Goal: Communication & Community: Answer question/provide support

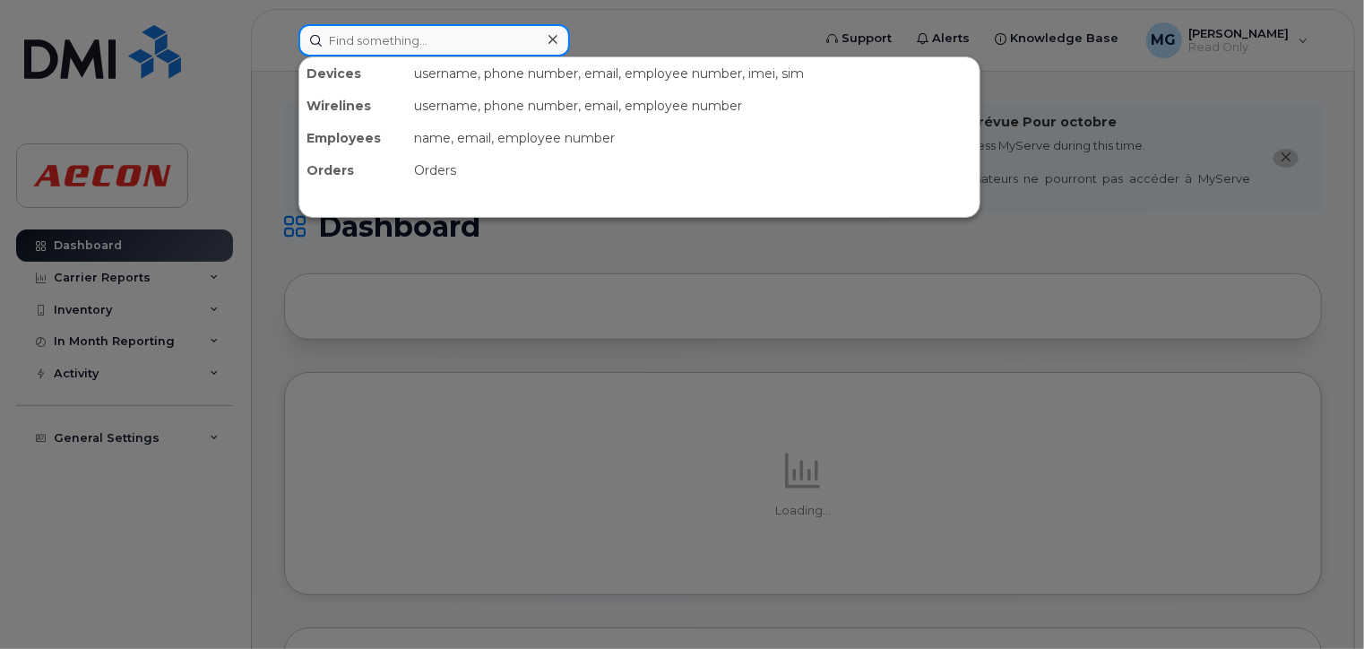
click at [401, 40] on input at bounding box center [434, 40] width 272 height 32
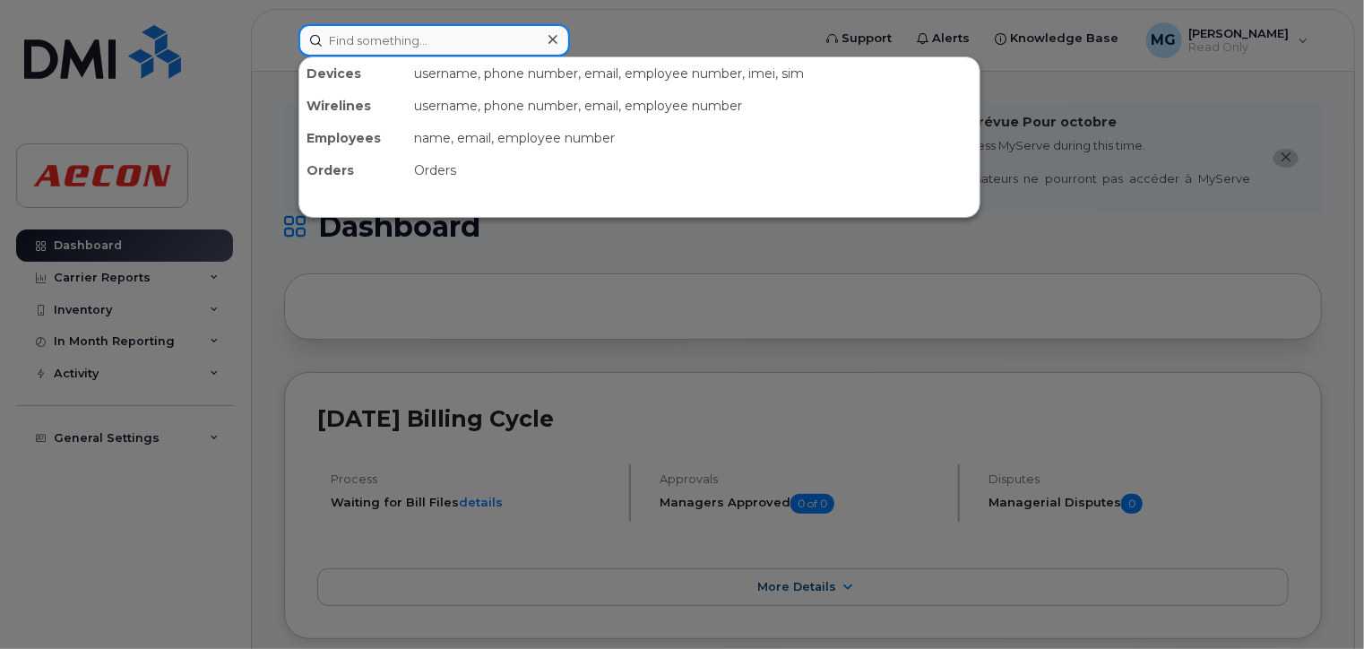
click at [459, 30] on input at bounding box center [434, 40] width 272 height 32
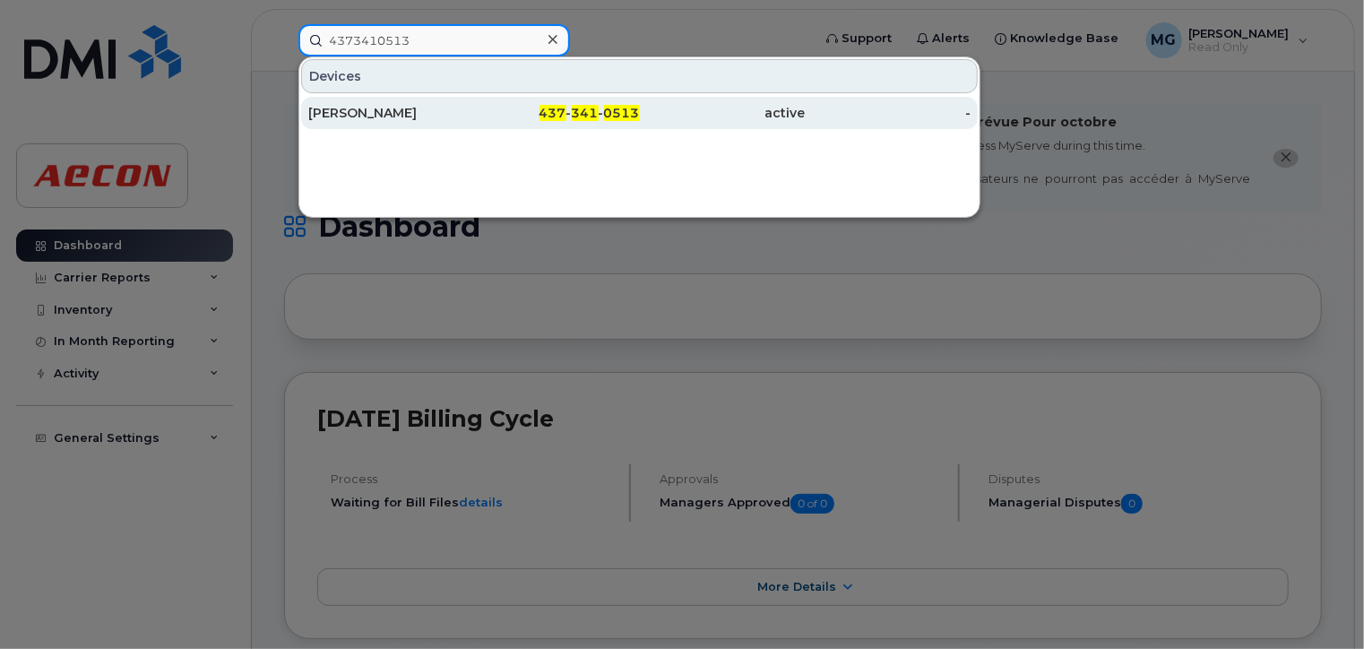
type input "4373410513"
click at [402, 104] on div "[PERSON_NAME]" at bounding box center [391, 113] width 166 height 18
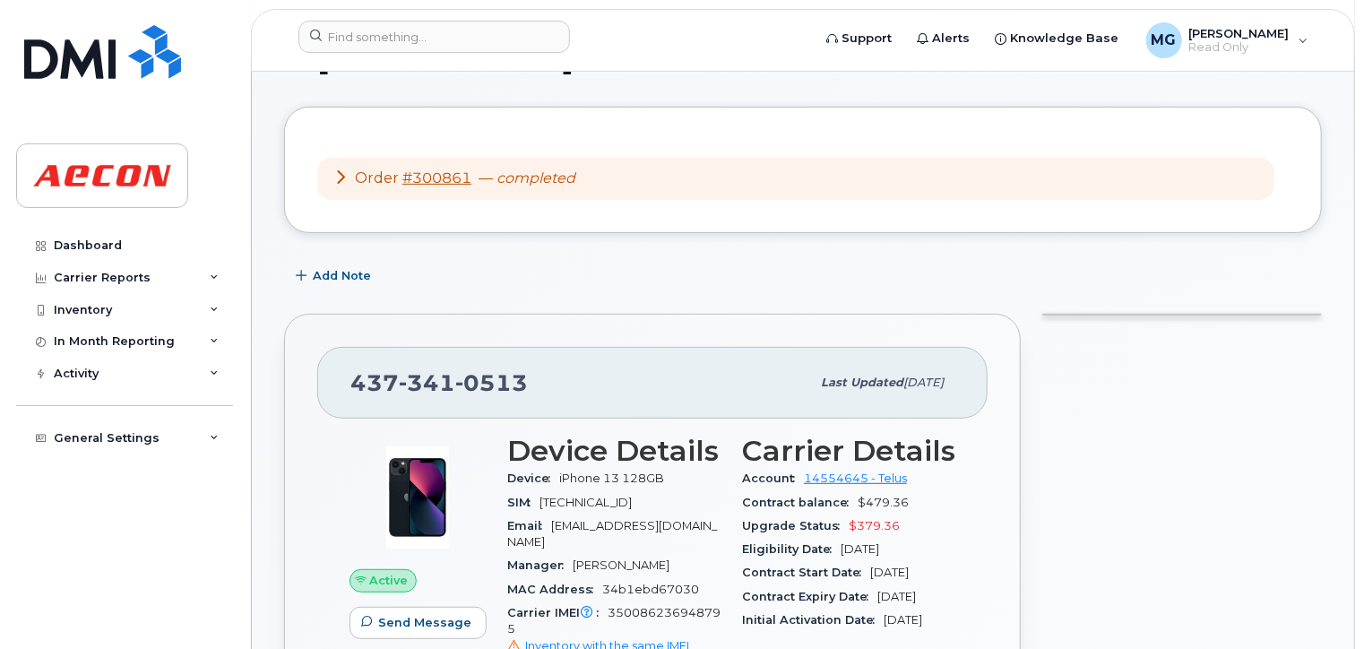
scroll to position [179, 0]
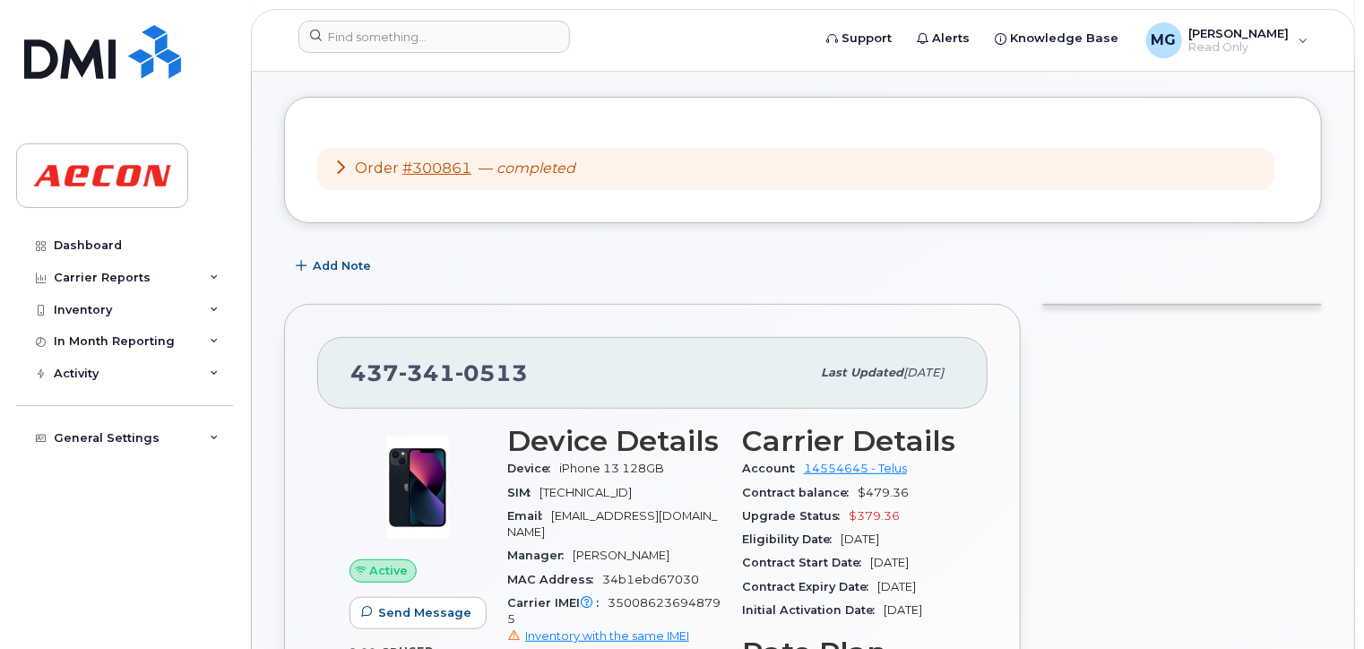
click at [153, 503] on div "Dashboard Carrier Reports Monthly Billing Data Daily Data Pooling Data Behavior…" at bounding box center [126, 425] width 221 height 393
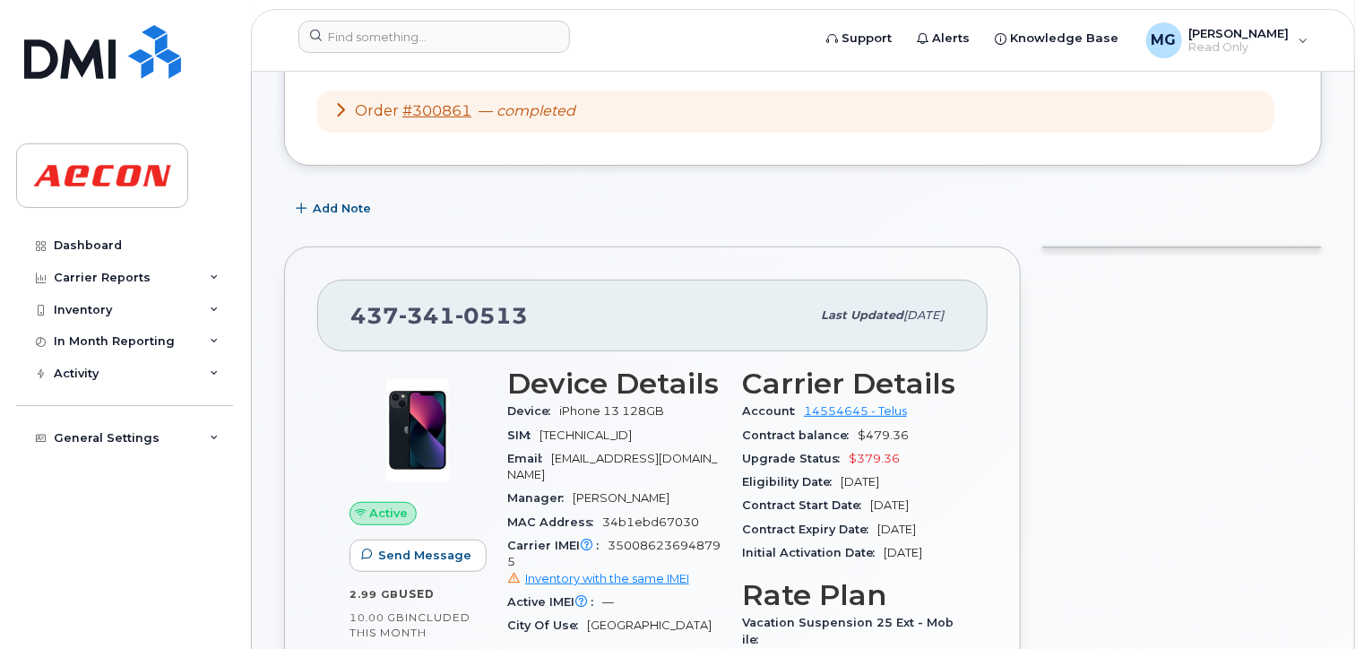
scroll to position [269, 0]
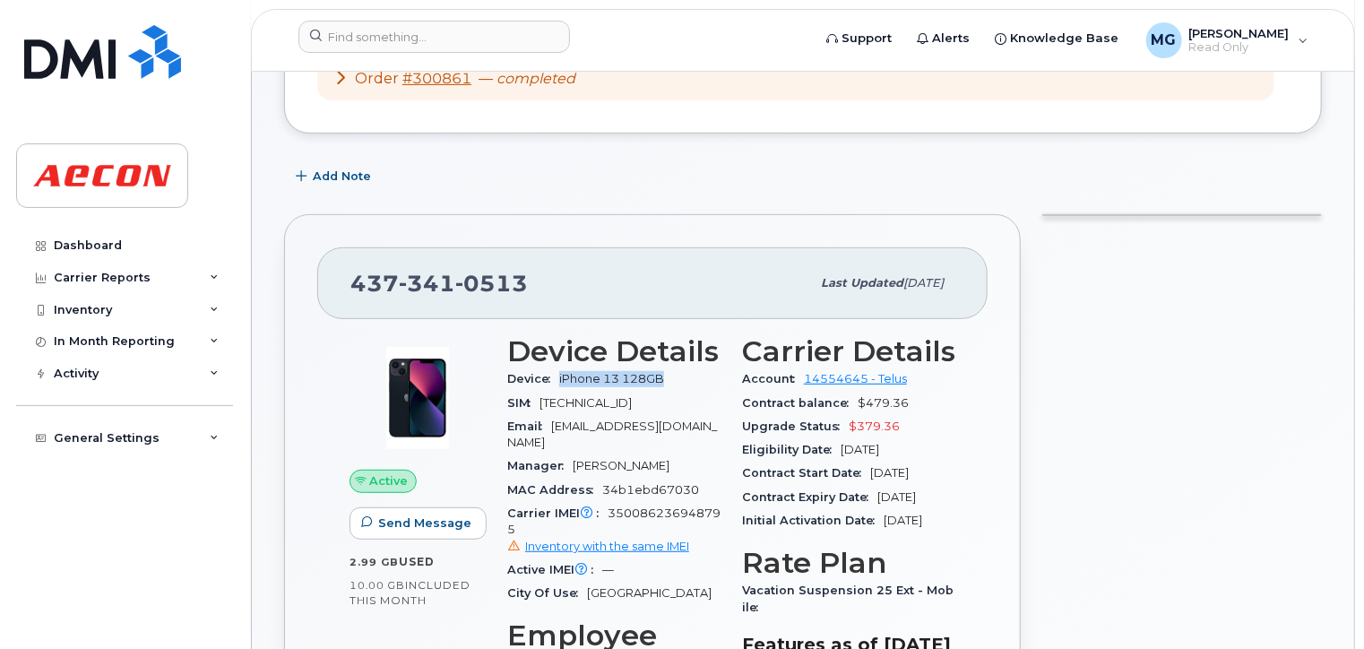
drag, startPoint x: 661, startPoint y: 358, endPoint x: 558, endPoint y: 358, distance: 103.1
click at [558, 367] on div "Device iPhone 13 128GB" at bounding box center [613, 378] width 213 height 23
drag, startPoint x: 558, startPoint y: 358, endPoint x: 599, endPoint y: 362, distance: 40.5
click at [599, 372] on span "iPhone 13 128GB" at bounding box center [611, 378] width 105 height 13
click at [643, 372] on span "iPhone 13 128GB" at bounding box center [611, 378] width 105 height 13
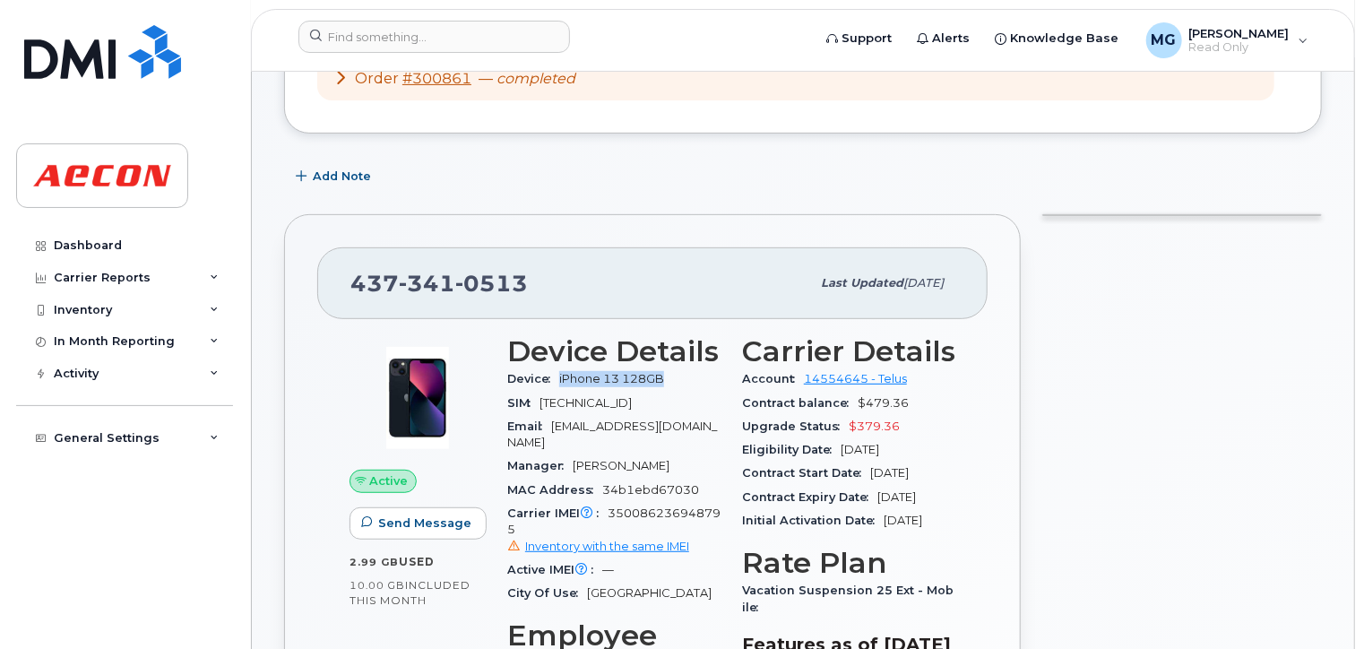
drag, startPoint x: 672, startPoint y: 358, endPoint x: 557, endPoint y: 358, distance: 115.6
click at [557, 367] on div "Device iPhone 13 128GB" at bounding box center [613, 378] width 213 height 23
drag, startPoint x: 557, startPoint y: 358, endPoint x: 602, endPoint y: 359, distance: 45.7
click at [602, 372] on span "iPhone 13 128GB" at bounding box center [611, 378] width 105 height 13
click at [626, 372] on span "iPhone 13 128GB" at bounding box center [611, 378] width 105 height 13
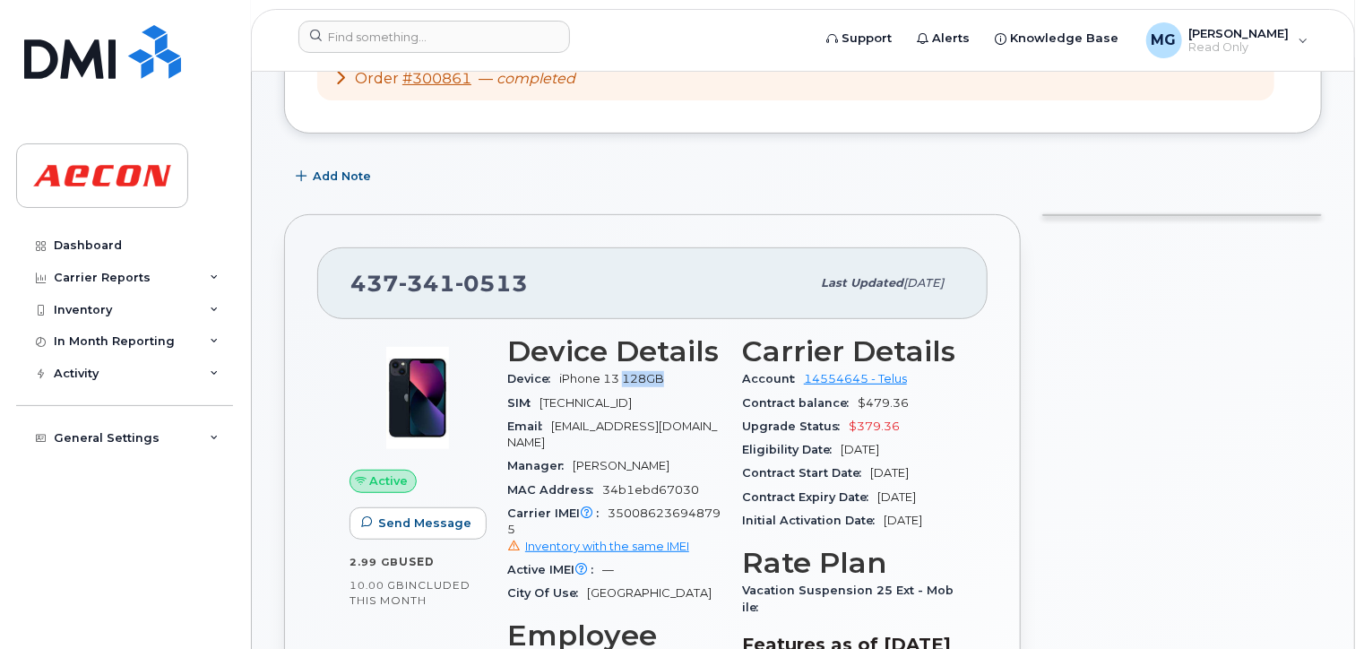
click at [626, 372] on span "iPhone 13 128GB" at bounding box center [611, 378] width 105 height 13
drag, startPoint x: 626, startPoint y: 359, endPoint x: 590, endPoint y: 359, distance: 36.7
click at [598, 372] on span "iPhone 13 128GB" at bounding box center [611, 378] width 105 height 13
click at [560, 372] on span "iPhone 13 128GB" at bounding box center [611, 378] width 105 height 13
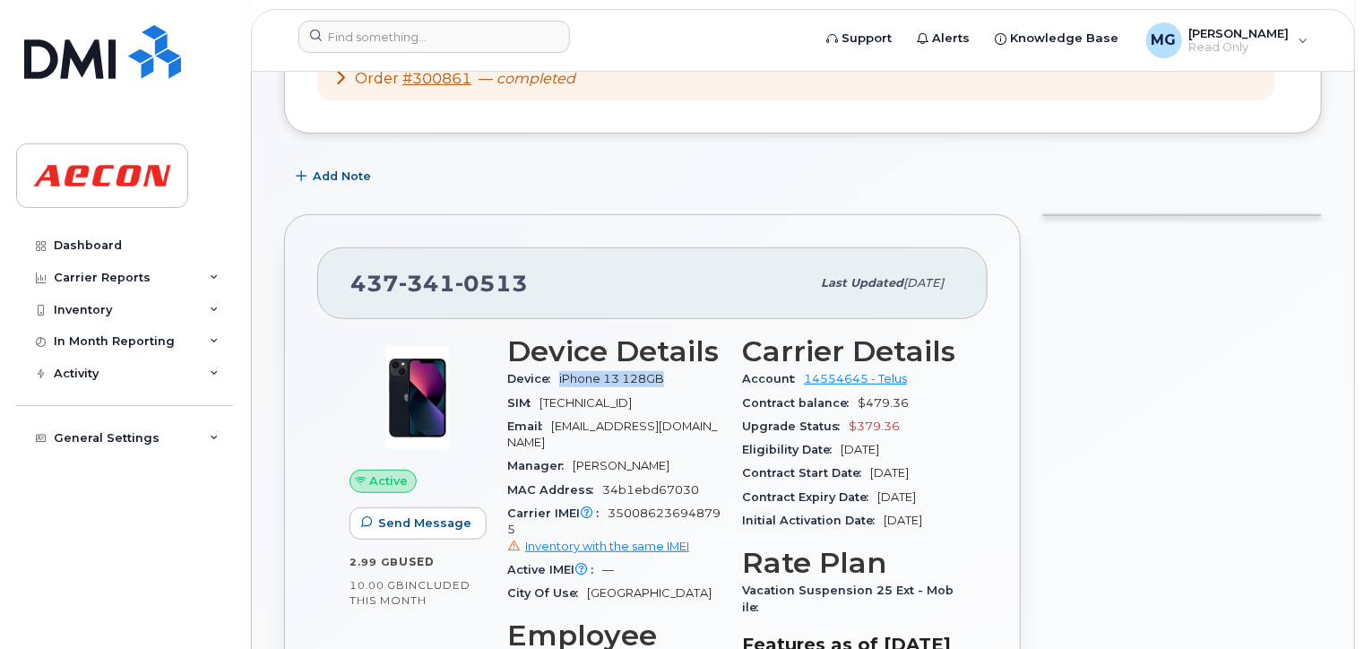
drag, startPoint x: 665, startPoint y: 360, endPoint x: 559, endPoint y: 358, distance: 105.8
click at [559, 367] on div "Device iPhone 13 128GB" at bounding box center [613, 378] width 213 height 23
click at [632, 396] on span "[TECHNICAL_ID]" at bounding box center [585, 402] width 92 height 13
click at [381, 472] on span "Active" at bounding box center [389, 480] width 39 height 17
click at [401, 514] on span "Send Message" at bounding box center [424, 522] width 93 height 17
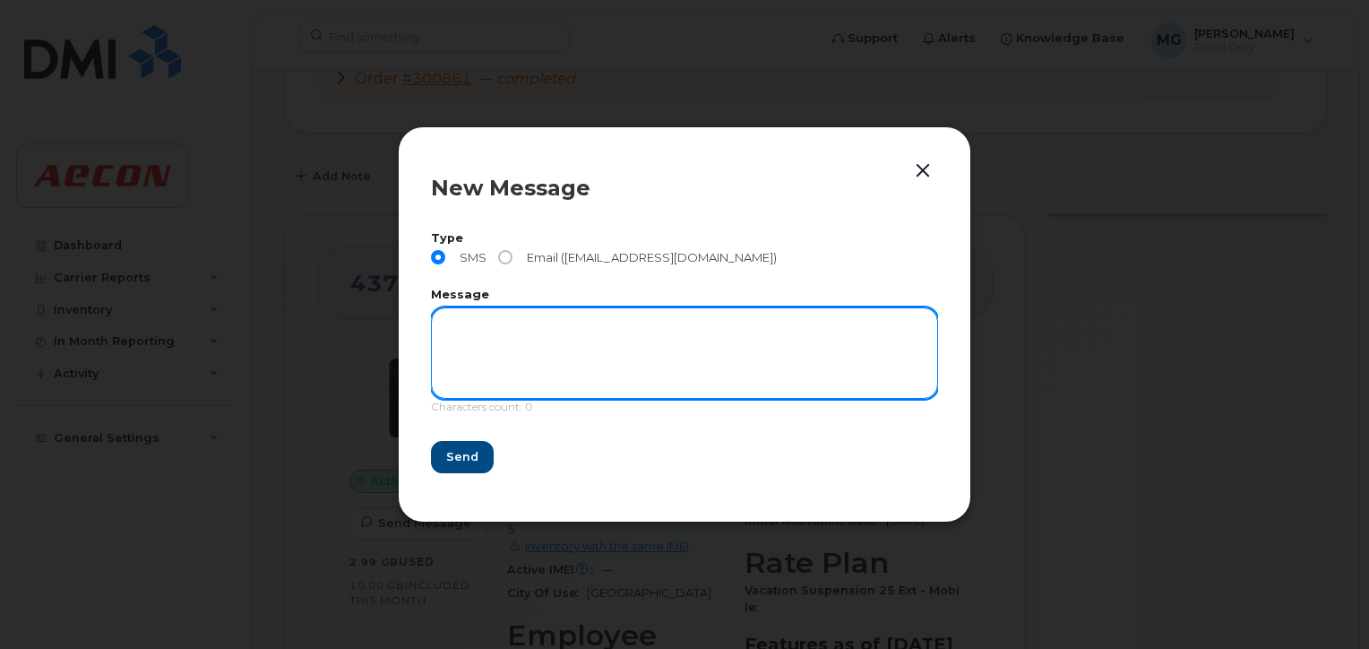
click at [506, 320] on textarea at bounding box center [684, 352] width 507 height 91
type textarea "Test"
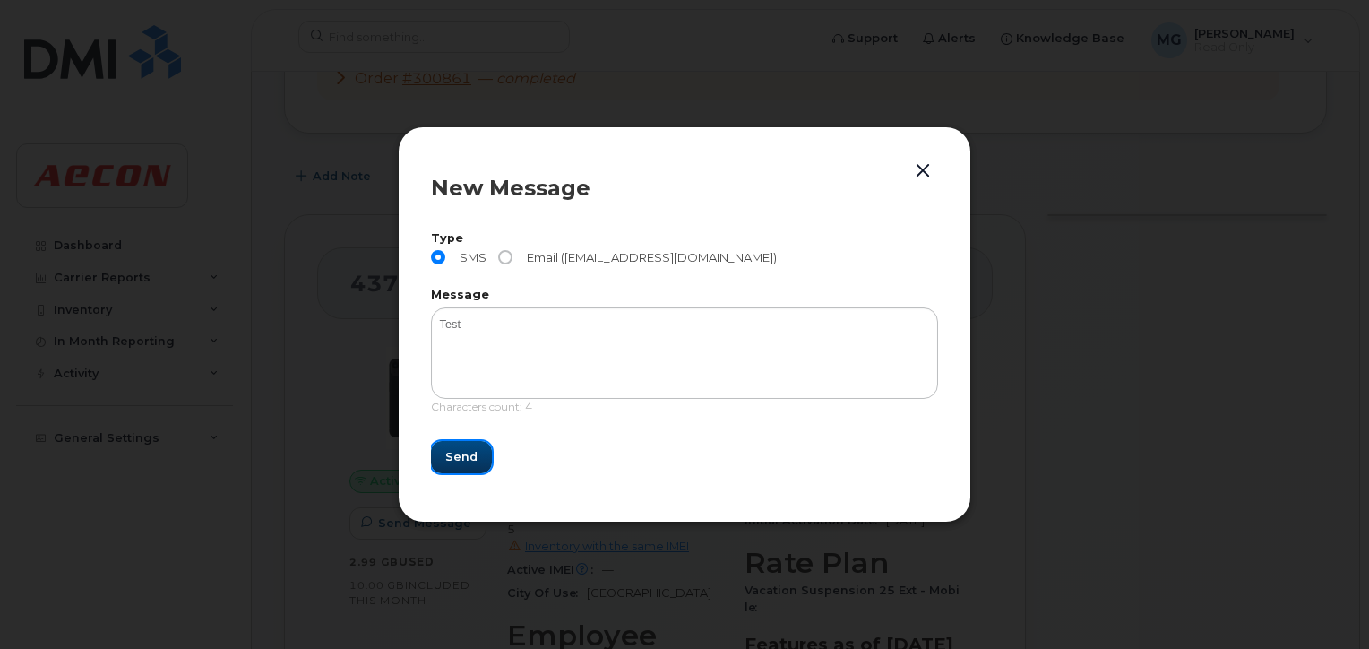
click at [458, 453] on span "Send" at bounding box center [461, 456] width 32 height 17
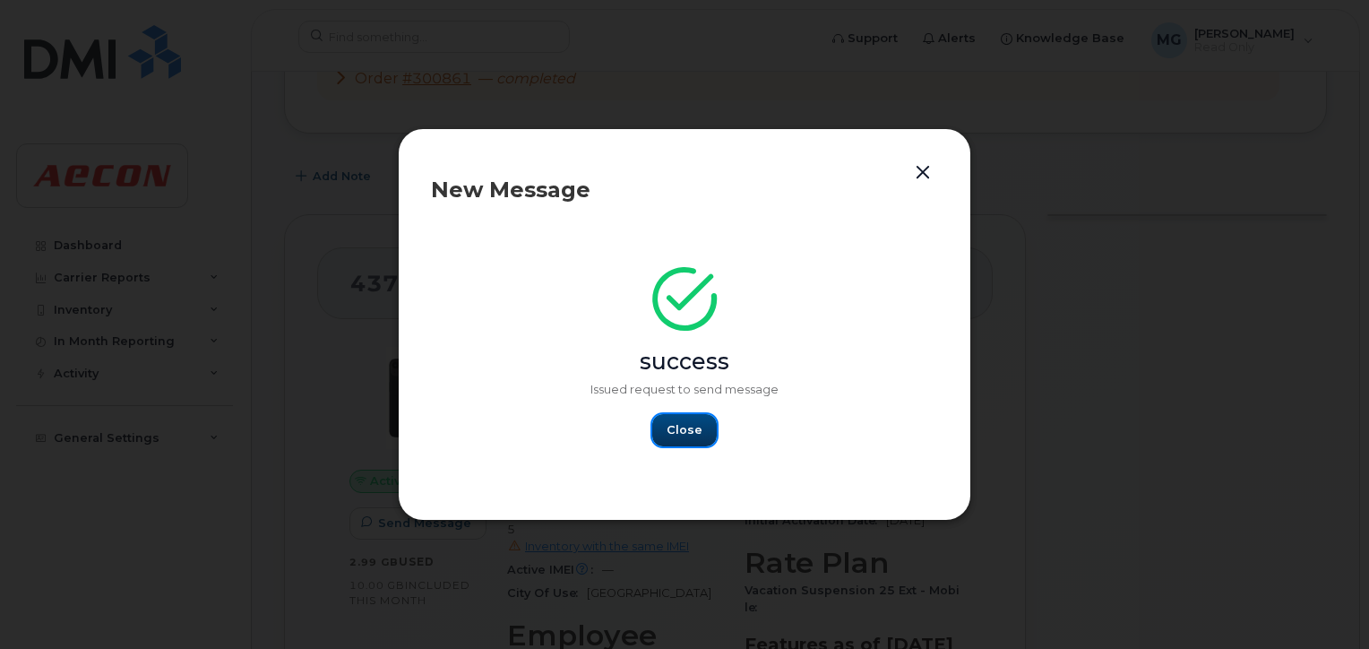
click at [675, 426] on span "Close" at bounding box center [685, 429] width 36 height 17
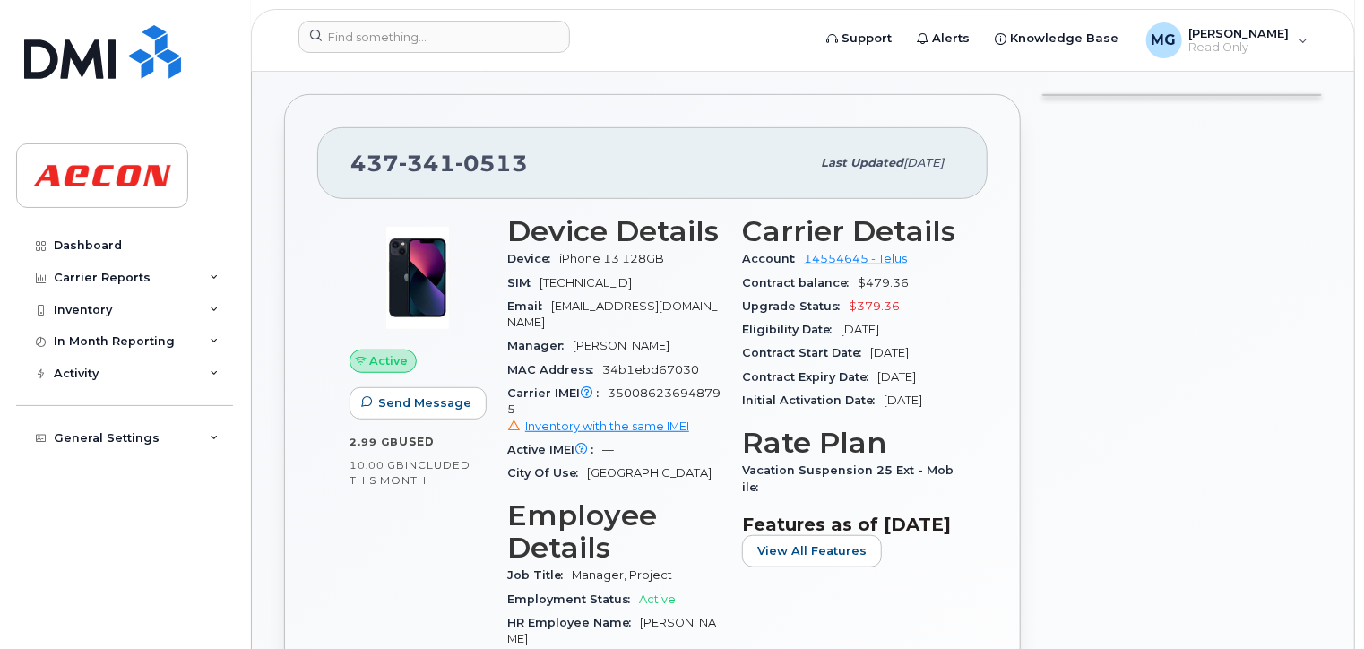
scroll to position [448, 0]
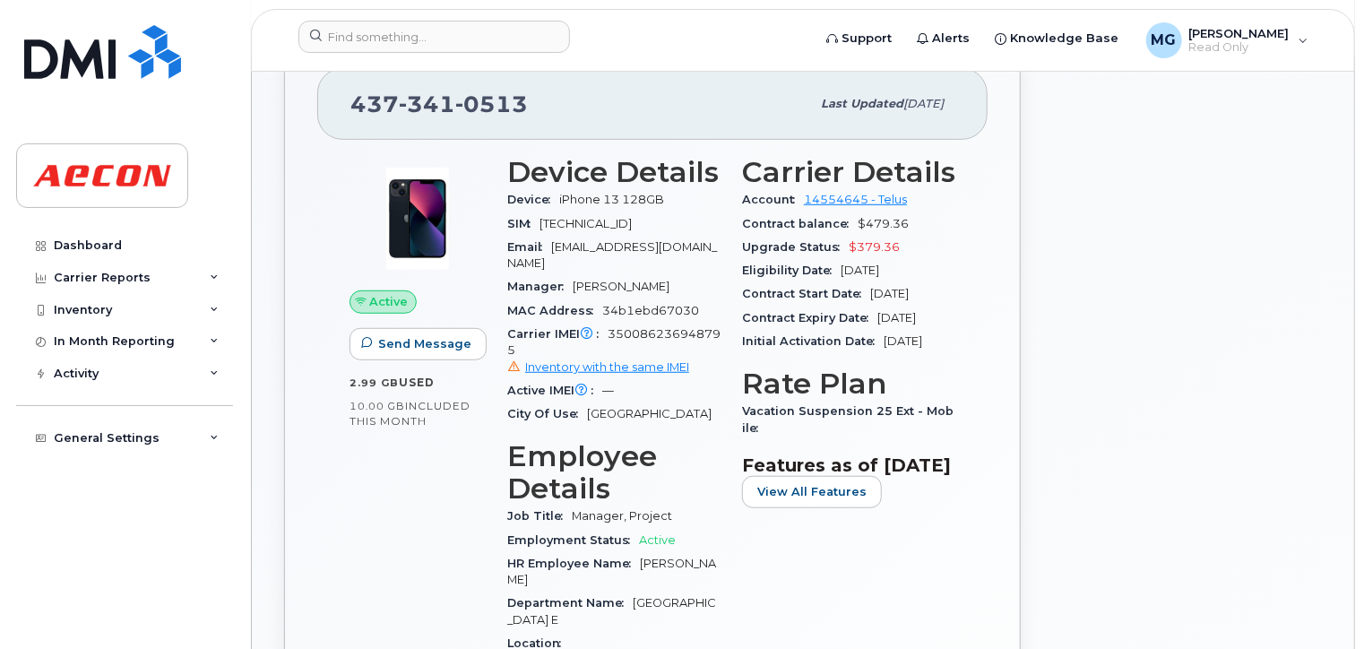
drag, startPoint x: 557, startPoint y: 178, endPoint x: 692, endPoint y: 207, distance: 138.3
click at [692, 207] on section "Device Details Device iPhone 13 128GB SIM 8912230102348980735 Email RGAO@AECON.…" at bounding box center [613, 291] width 213 height 270
drag, startPoint x: 692, startPoint y: 207, endPoint x: 613, endPoint y: 205, distance: 78.9
click at [613, 217] on span "[TECHNICAL_ID]" at bounding box center [585, 223] width 92 height 13
click at [609, 189] on div "Device iPhone 13 128GB" at bounding box center [613, 199] width 213 height 23
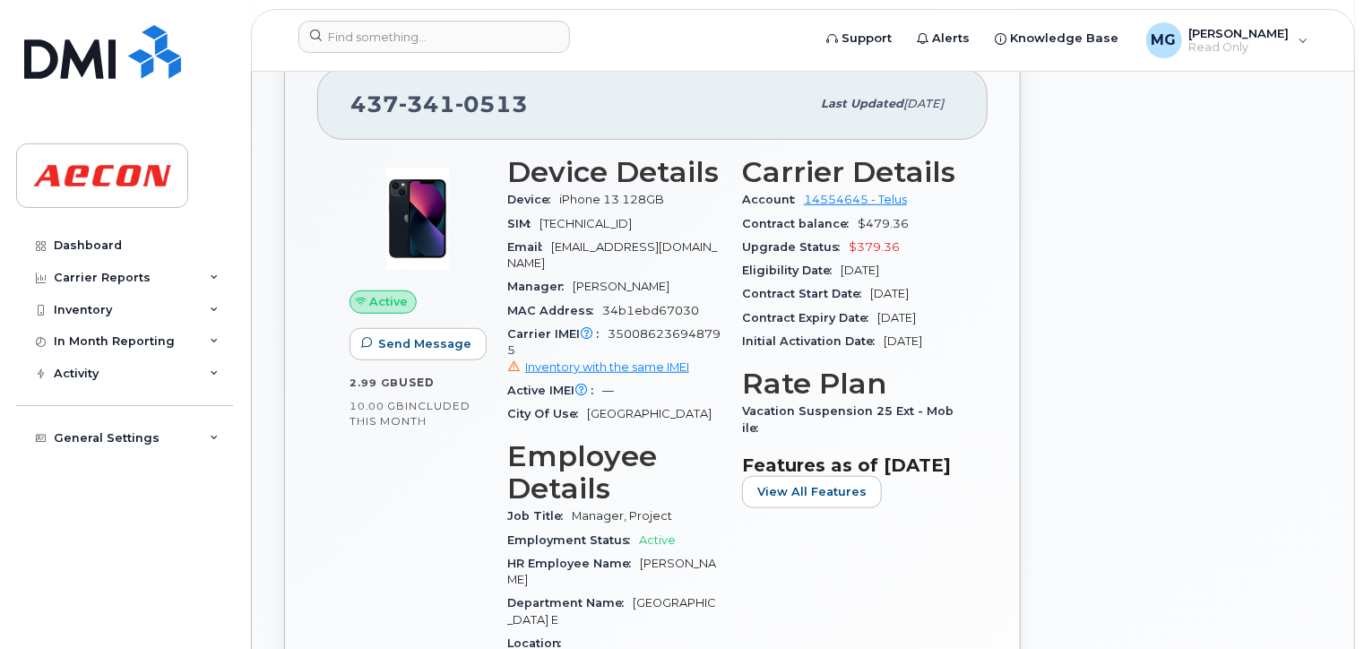
click at [609, 193] on span "iPhone 13 128GB" at bounding box center [611, 199] width 105 height 13
click at [599, 193] on span "iPhone 13 128GB" at bounding box center [611, 199] width 105 height 13
click at [600, 193] on span "iPhone 13 128GB" at bounding box center [611, 199] width 105 height 13
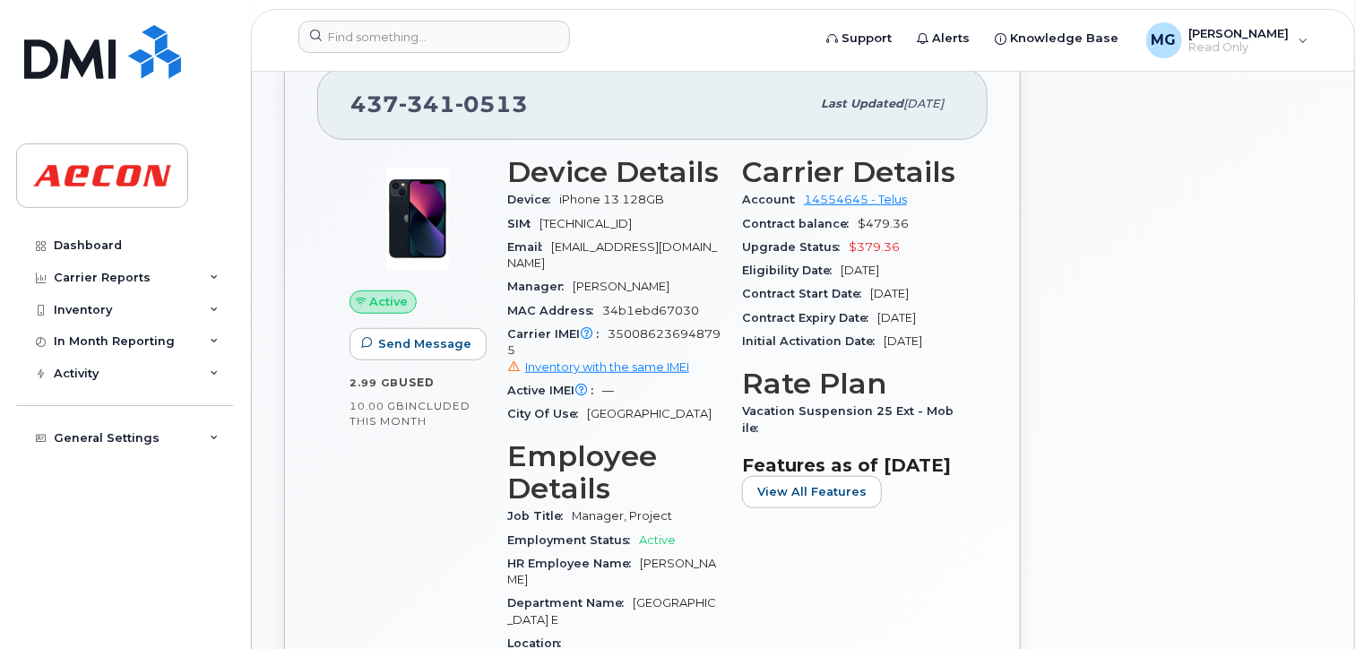
click at [596, 217] on span "[TECHNICAL_ID]" at bounding box center [585, 223] width 92 height 13
drag, startPoint x: 596, startPoint y: 203, endPoint x: 569, endPoint y: 206, distance: 27.0
click at [569, 217] on span "[TECHNICAL_ID]" at bounding box center [585, 223] width 92 height 13
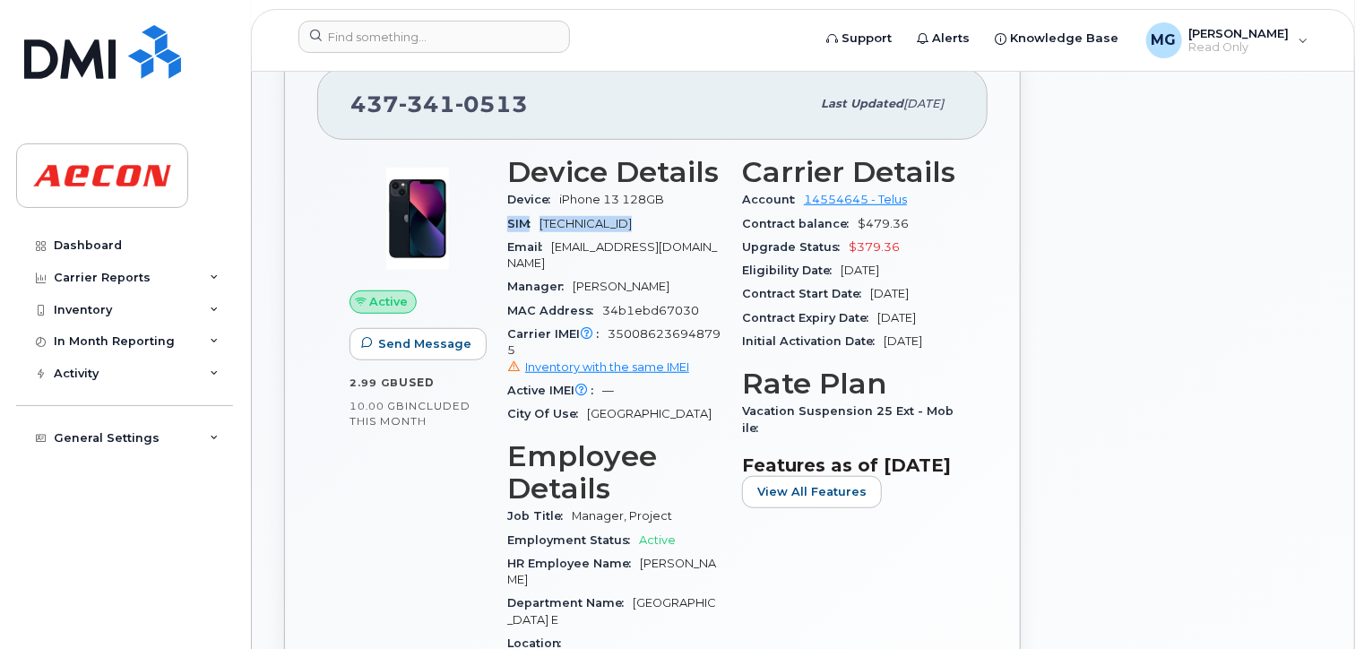
click at [571, 217] on span "[TECHNICAL_ID]" at bounding box center [585, 223] width 92 height 13
click at [427, 328] on button "Send Message" at bounding box center [417, 344] width 137 height 32
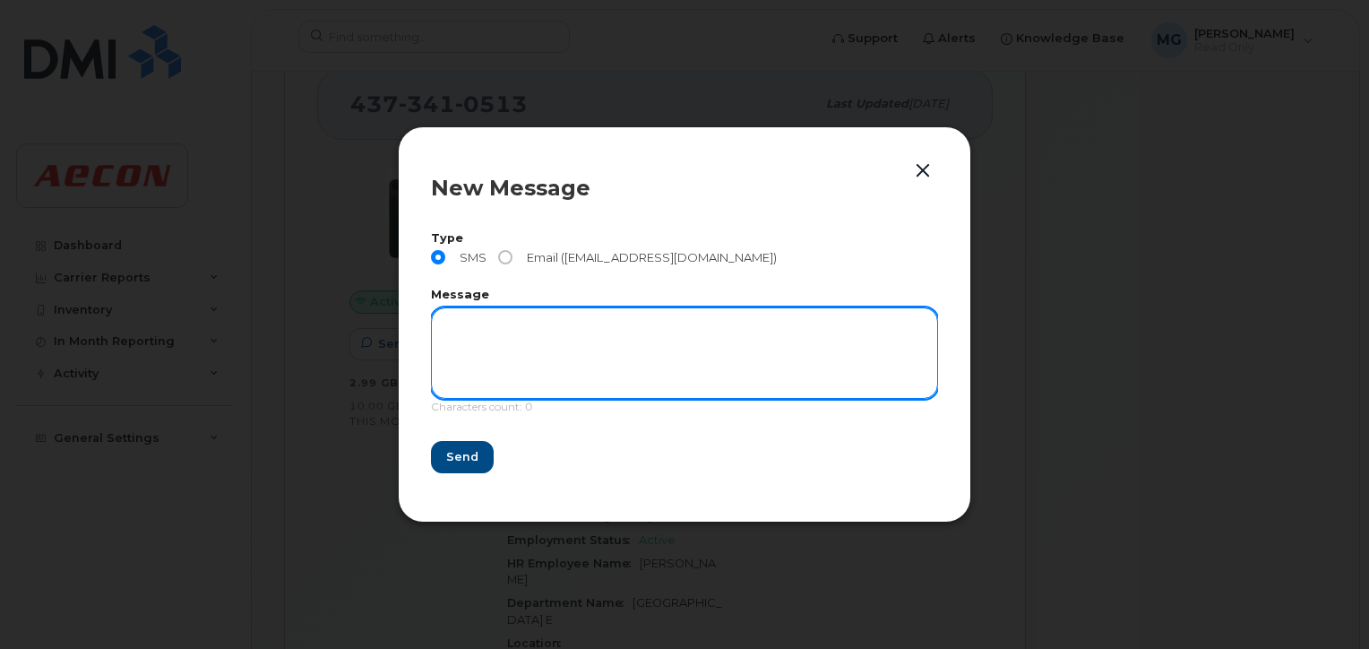
click at [488, 320] on textarea at bounding box center [684, 352] width 507 height 91
type textarea "Test - another text"
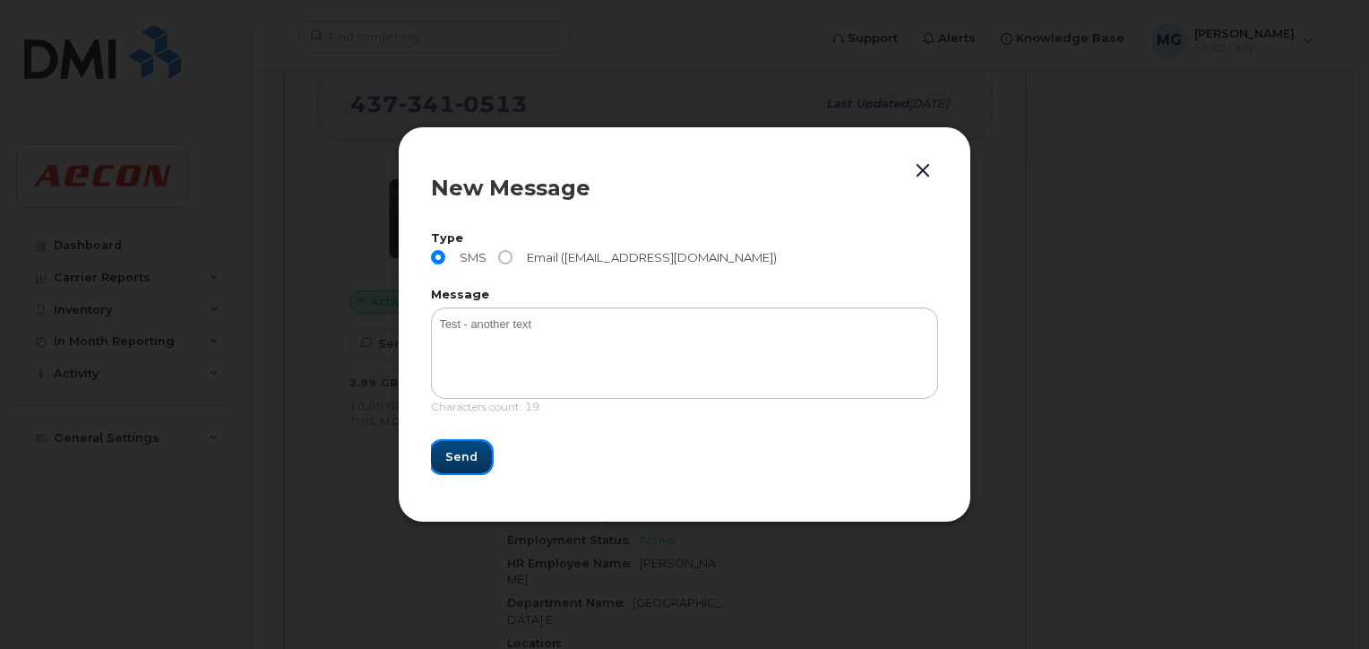
click at [465, 459] on span "Send" at bounding box center [461, 456] width 32 height 17
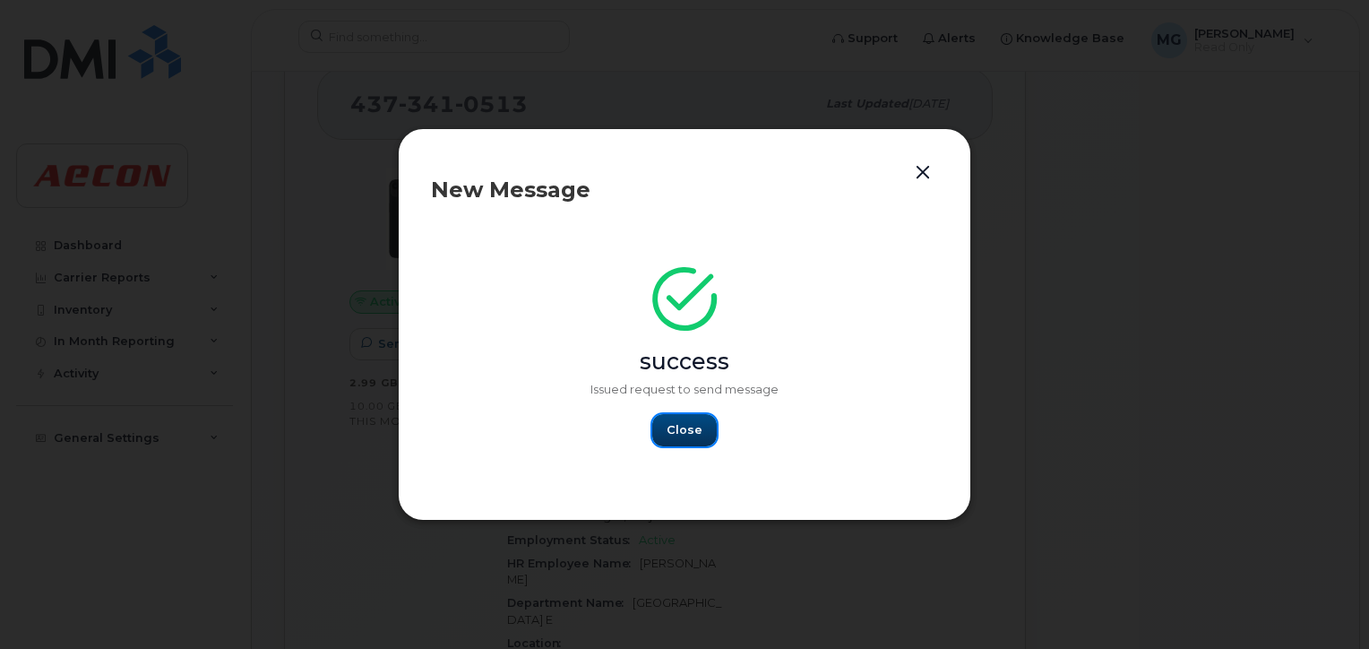
click at [685, 426] on span "Close" at bounding box center [685, 429] width 36 height 17
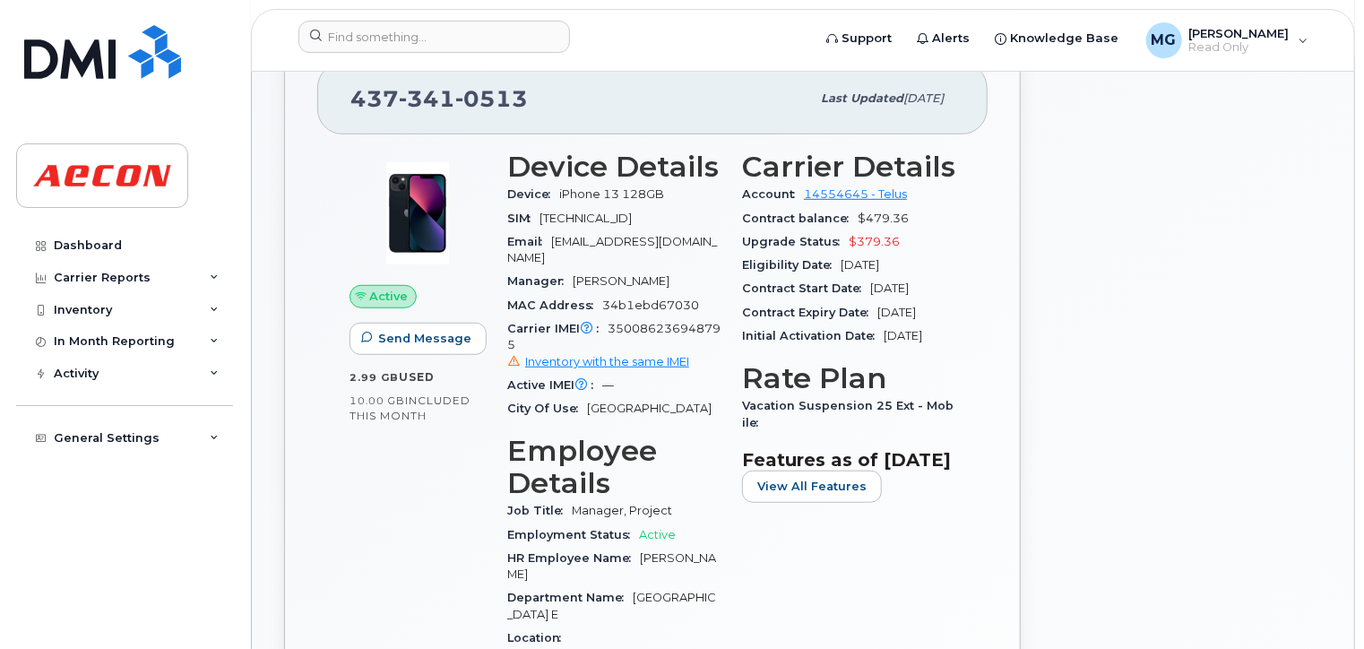
scroll to position [358, 0]
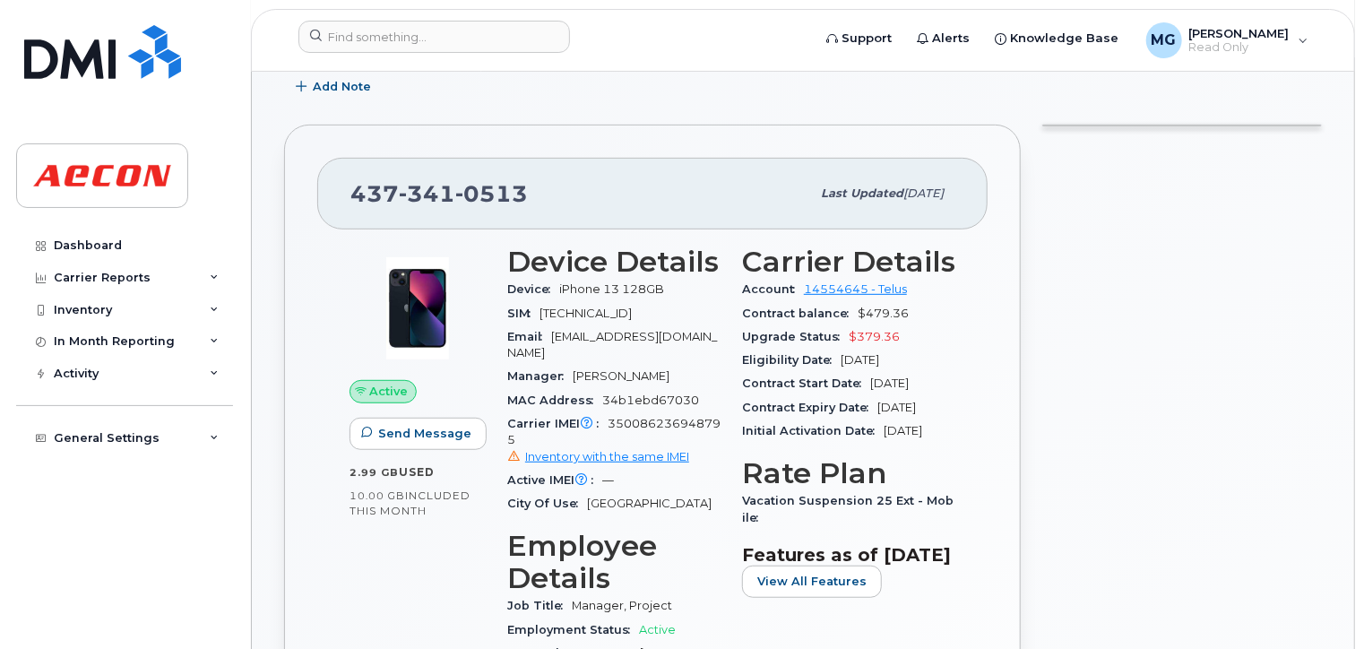
click at [609, 369] on span "[PERSON_NAME]" at bounding box center [621, 375] width 97 height 13
drag, startPoint x: 609, startPoint y: 341, endPoint x: 600, endPoint y: 314, distance: 29.5
click at [600, 330] on span "[EMAIL_ADDRESS][DOMAIN_NAME]" at bounding box center [612, 345] width 210 height 30
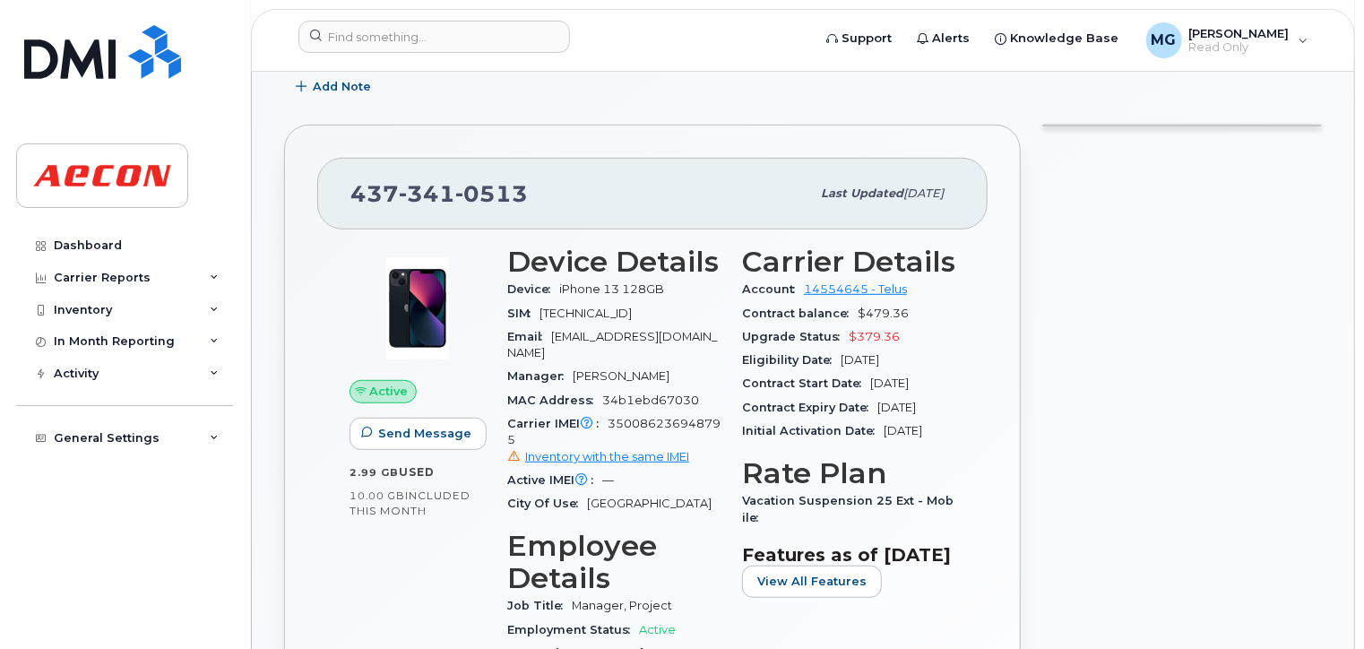
drag, startPoint x: 600, startPoint y: 314, endPoint x: 583, endPoint y: 296, distance: 24.1
click at [583, 306] on span "[TECHNICAL_ID]" at bounding box center [585, 312] width 92 height 13
drag, startPoint x: 583, startPoint y: 296, endPoint x: 572, endPoint y: 270, distance: 28.5
click at [572, 282] on span "iPhone 13 128GB" at bounding box center [611, 288] width 105 height 13
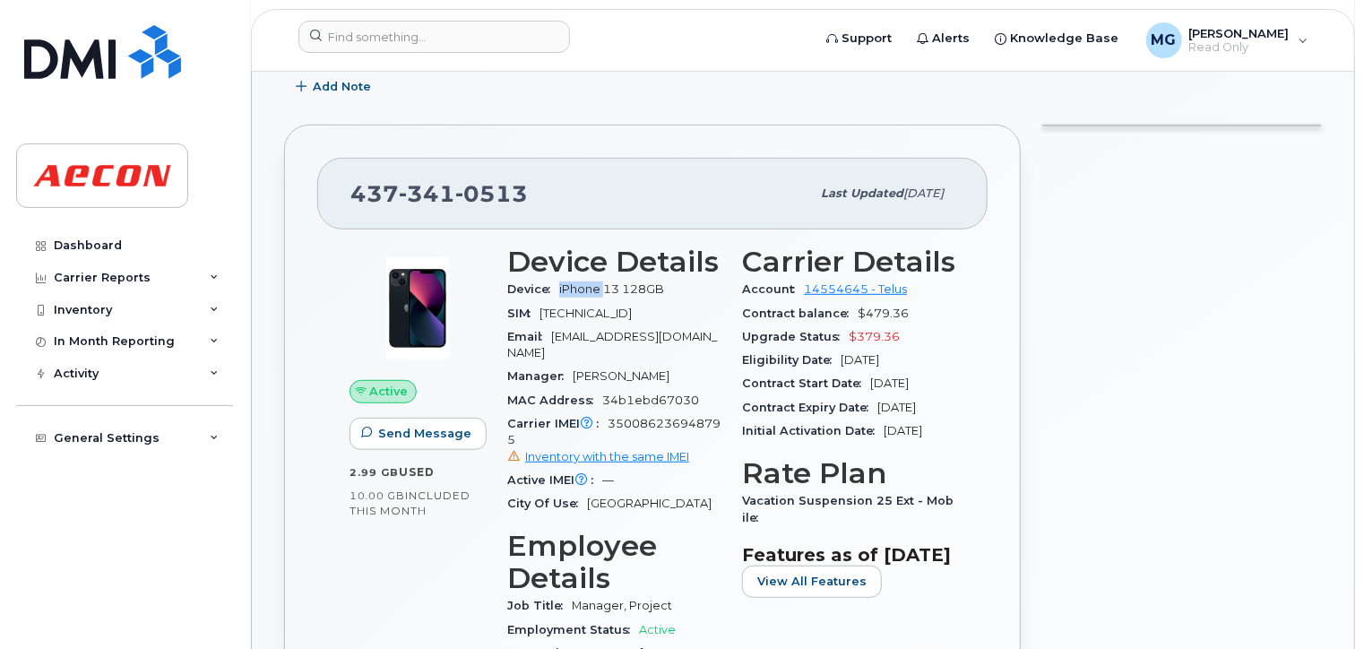
click at [572, 282] on span "iPhone 13 128GB" at bounding box center [611, 288] width 105 height 13
click at [577, 306] on span "[TECHNICAL_ID]" at bounding box center [585, 312] width 92 height 13
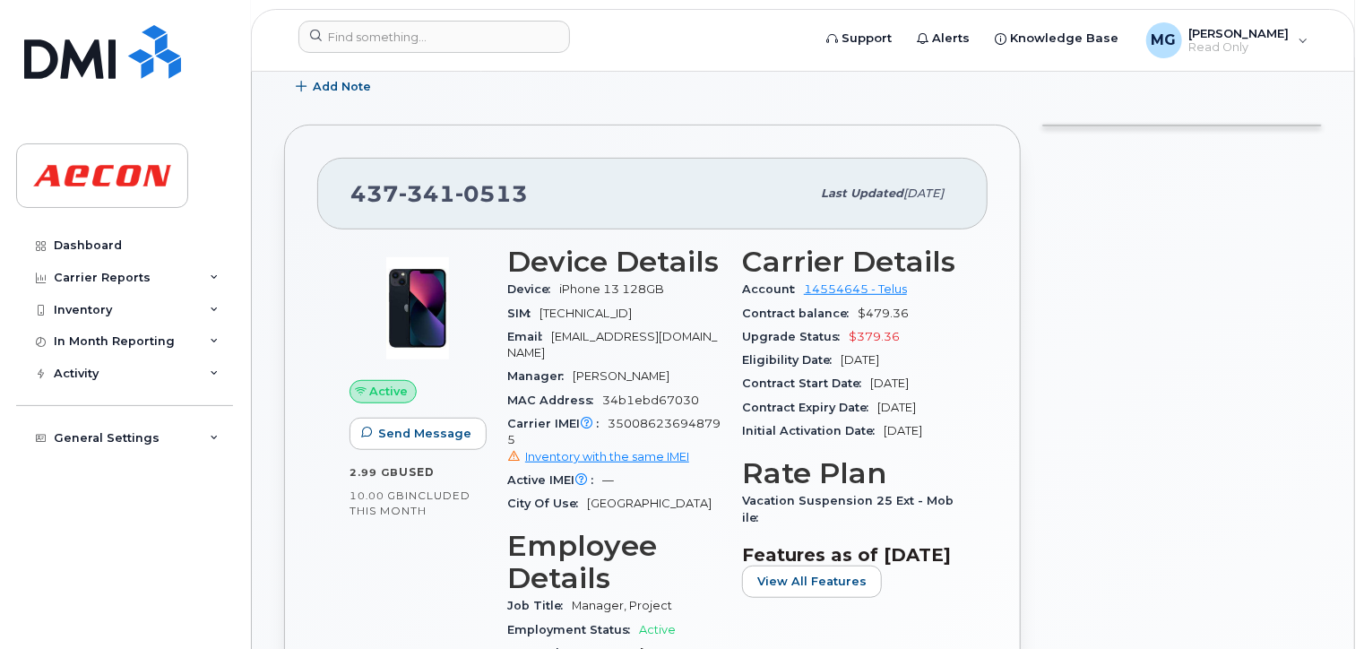
drag, startPoint x: 577, startPoint y: 297, endPoint x: 623, endPoint y: 321, distance: 51.7
click at [623, 330] on span "[EMAIL_ADDRESS][DOMAIN_NAME]" at bounding box center [612, 345] width 210 height 30
drag, startPoint x: 623, startPoint y: 321, endPoint x: 591, endPoint y: 291, distance: 43.8
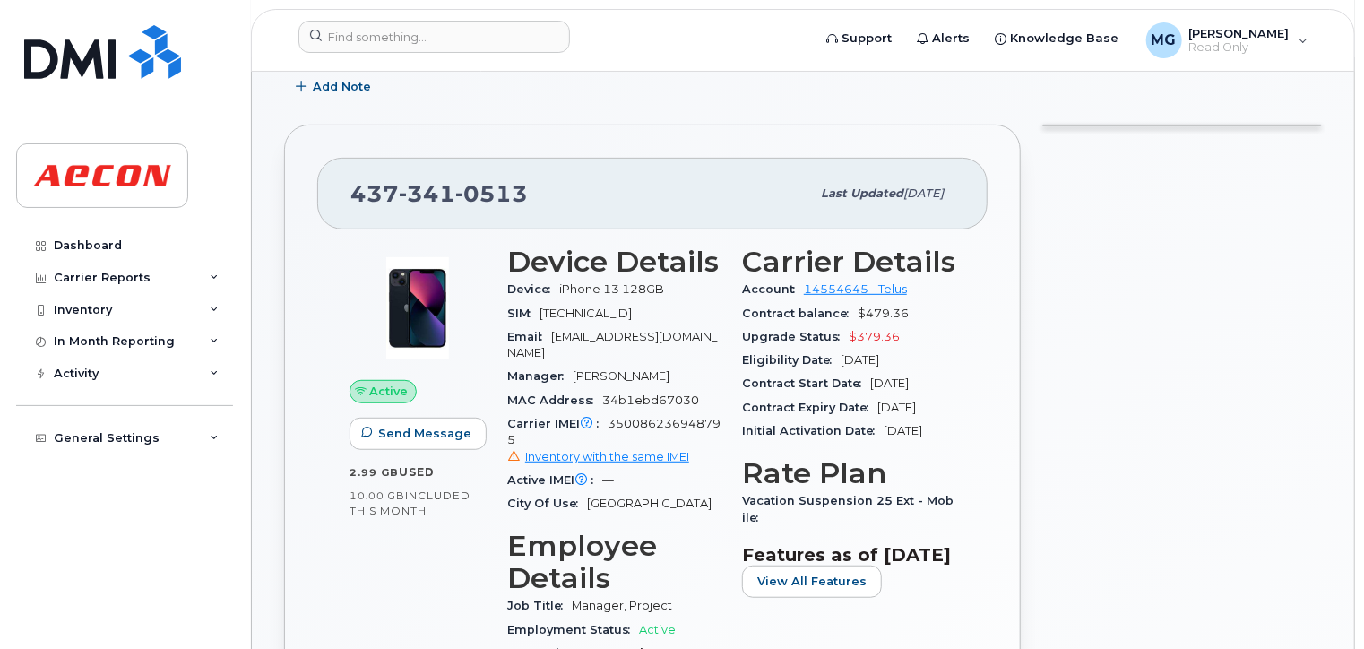
click at [591, 306] on span "[TECHNICAL_ID]" at bounding box center [585, 312] width 92 height 13
drag, startPoint x: 591, startPoint y: 291, endPoint x: 561, endPoint y: 270, distance: 36.6
click at [559, 278] on div "Device iPhone 13 128GB" at bounding box center [613, 289] width 213 height 23
drag, startPoint x: 596, startPoint y: 270, endPoint x: 695, endPoint y: 307, distance: 105.5
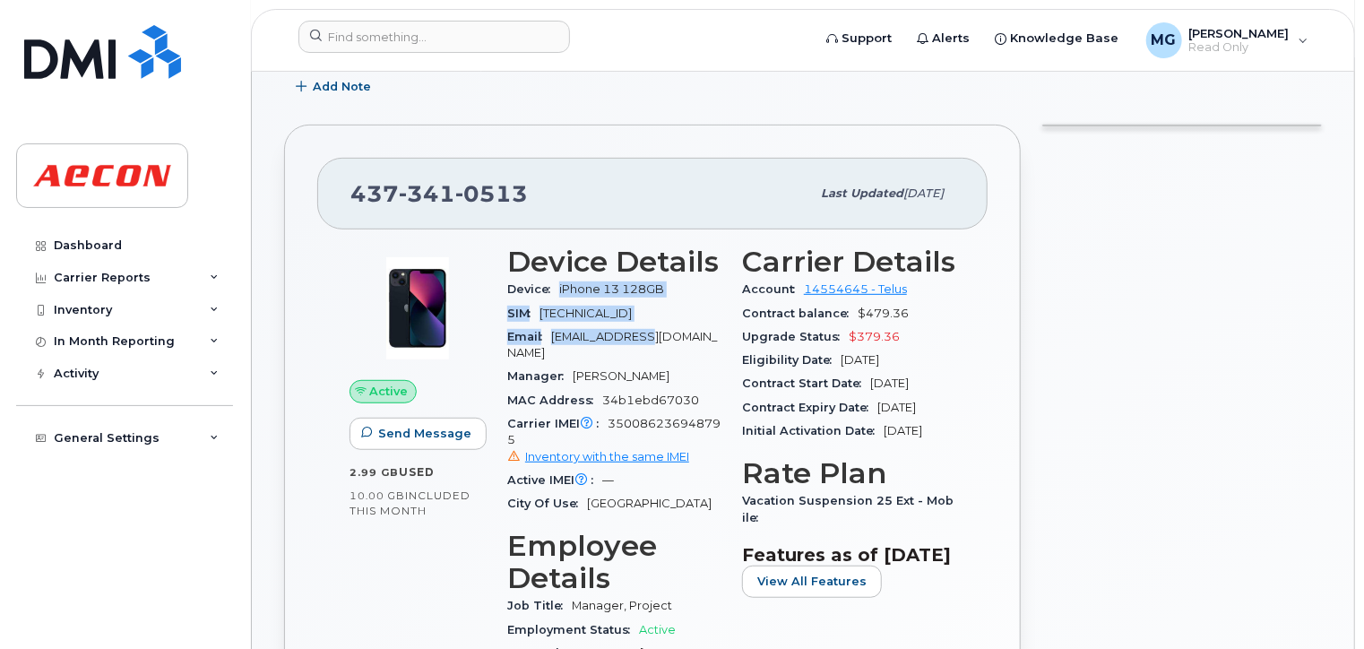
click at [695, 307] on section "Device Details Device iPhone 13 128GB SIM 8912230102348980735 Email RGAO@AECON.…" at bounding box center [613, 381] width 213 height 270
drag, startPoint x: 695, startPoint y: 307, endPoint x: 606, endPoint y: 311, distance: 88.8
click at [606, 325] on div "Email RGAO@AECON.COM" at bounding box center [613, 345] width 213 height 40
click at [686, 325] on div "Email RGAO@AECON.COM" at bounding box center [613, 345] width 213 height 40
click at [685, 325] on div "Email RGAO@AECON.COM" at bounding box center [613, 345] width 213 height 40
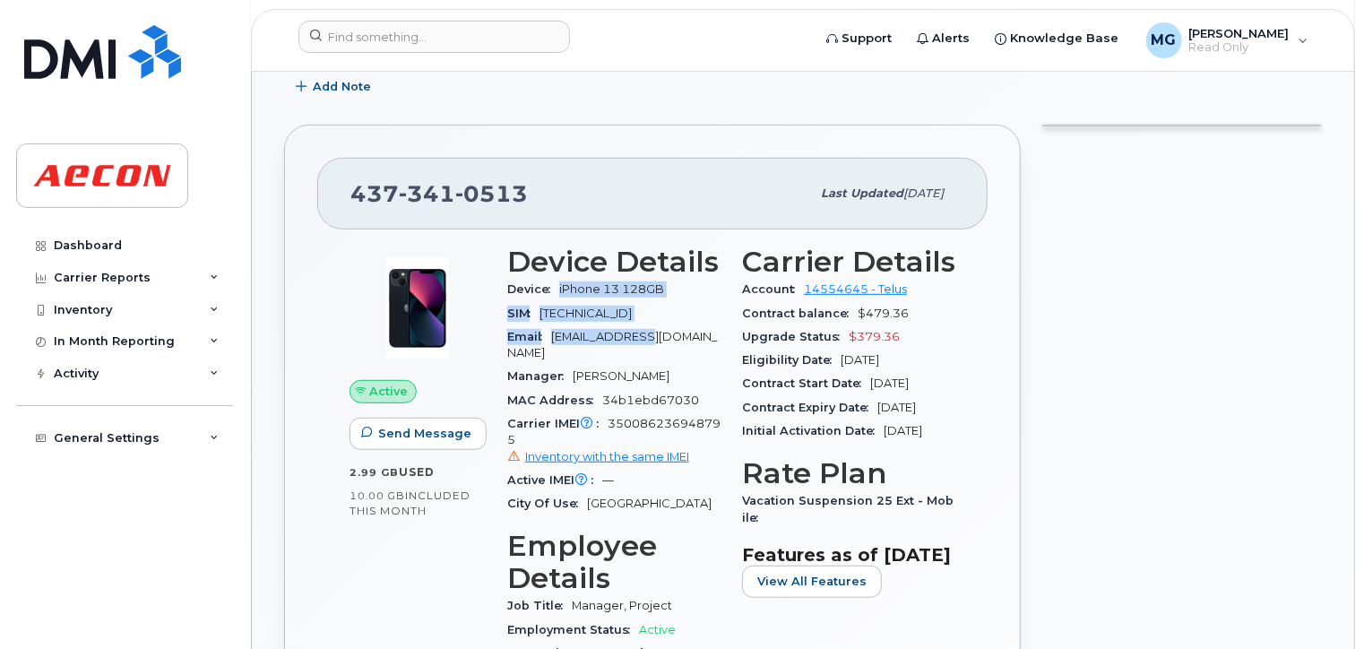
click at [684, 325] on div "Email RGAO@AECON.COM" at bounding box center [613, 345] width 213 height 40
click at [681, 325] on div "Email RGAO@AECON.COM" at bounding box center [613, 345] width 213 height 40
drag, startPoint x: 531, startPoint y: 272, endPoint x: 685, endPoint y: 343, distance: 169.6
click at [685, 343] on div "Device Details Device iPhone 13 128GB SIM 8912230102348980735 Email RGAO@AECON.…" at bounding box center [613, 649] width 235 height 828
drag, startPoint x: 685, startPoint y: 343, endPoint x: 661, endPoint y: 337, distance: 24.1
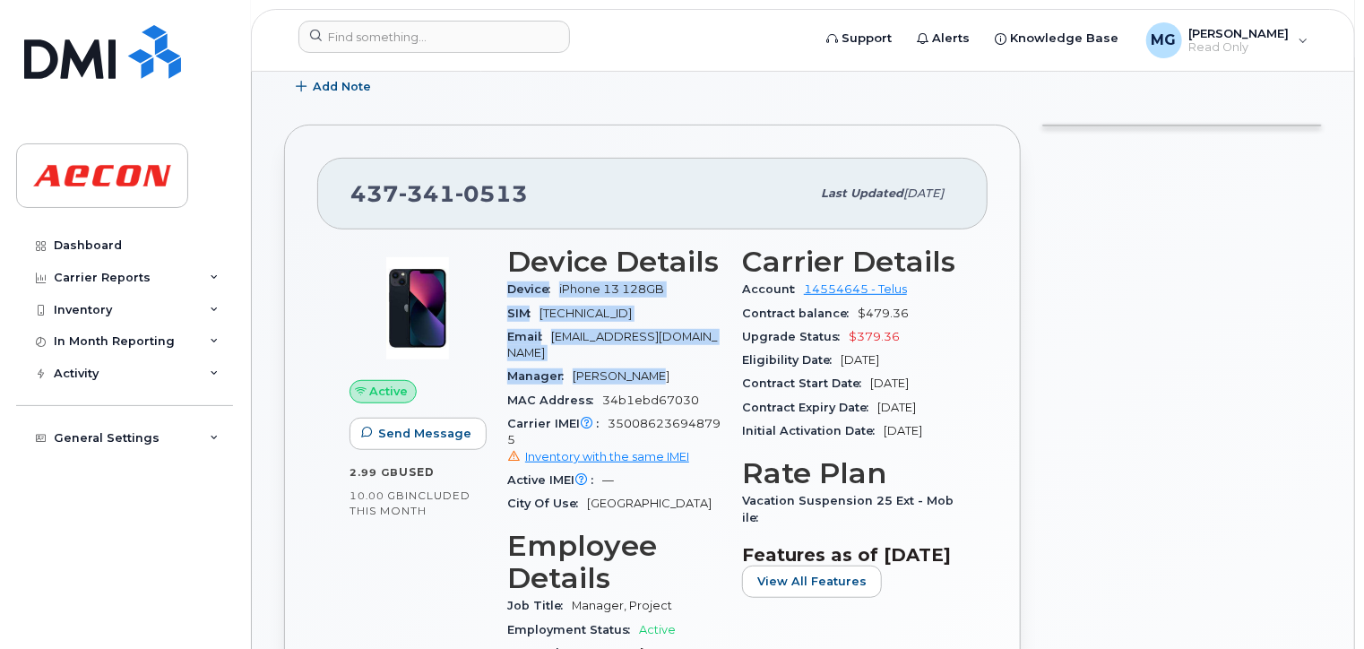
click at [661, 365] on div "Manager Yuri Andrade" at bounding box center [613, 376] width 213 height 23
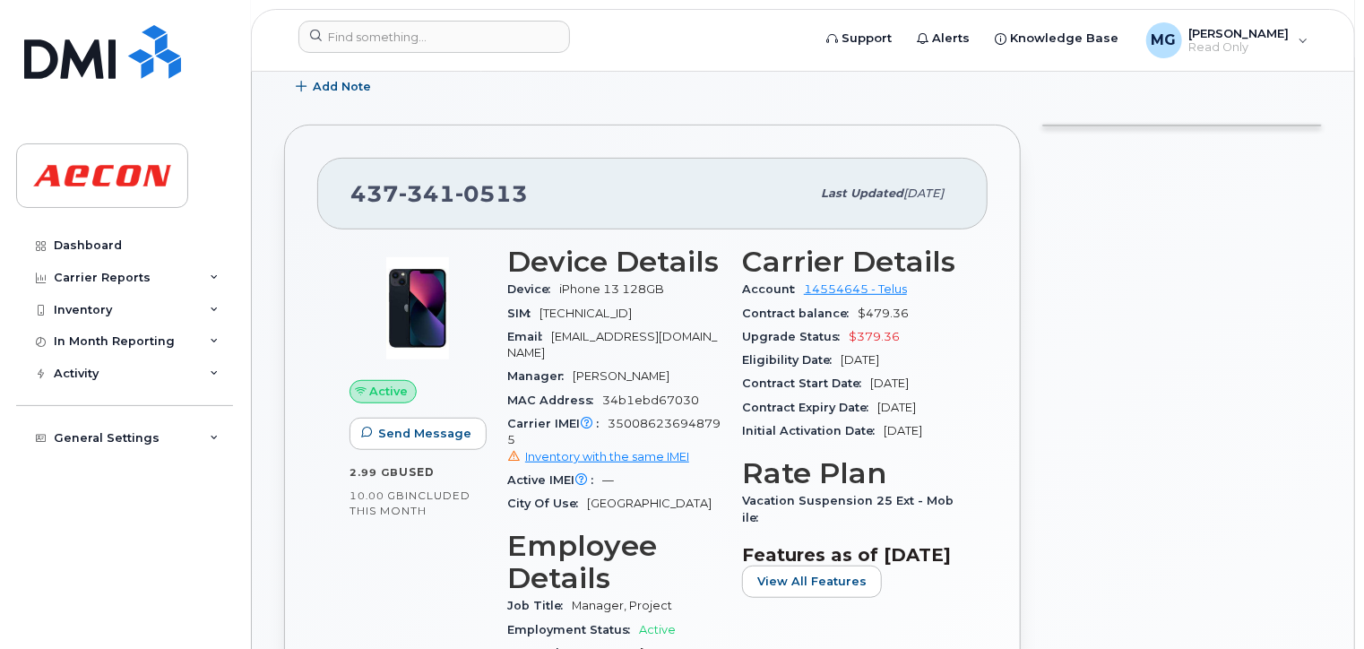
click at [645, 393] on span "34b1ebd67030" at bounding box center [650, 399] width 97 height 13
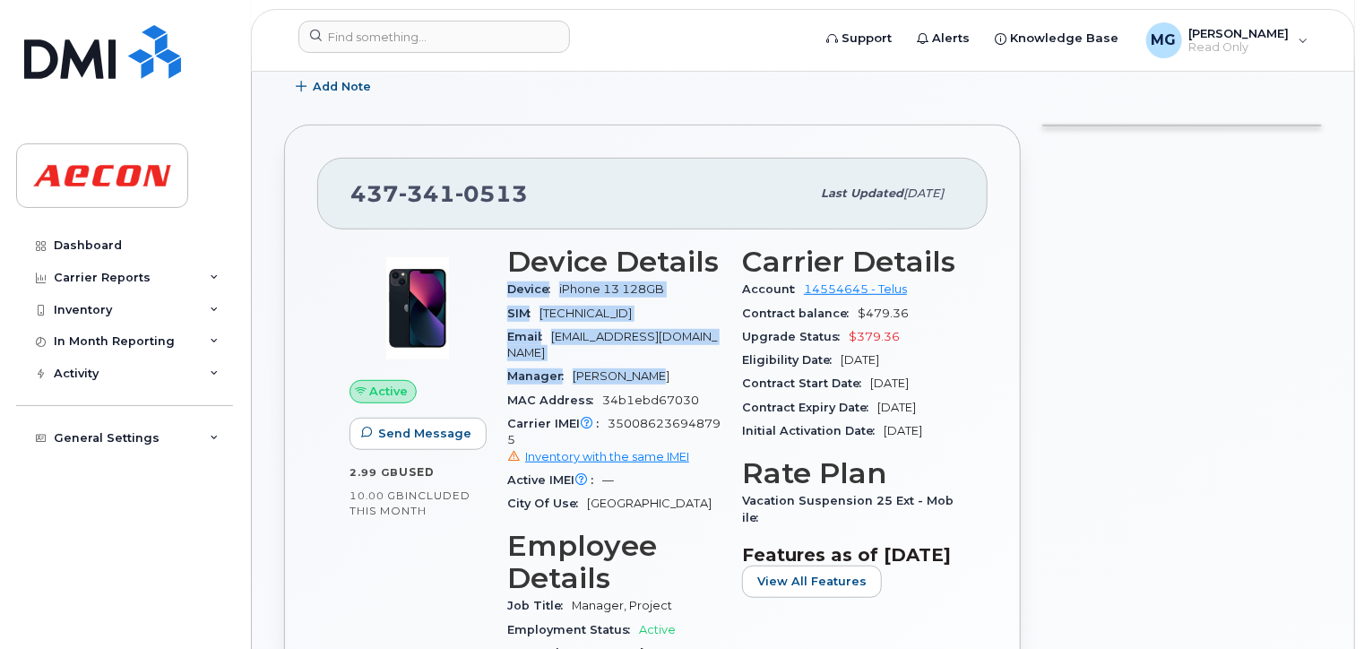
drag, startPoint x: 604, startPoint y: 342, endPoint x: 501, endPoint y: 277, distance: 122.1
click at [501, 277] on div "Device Details Device iPhone 13 128GB SIM 8912230102348980735 Email RGAO@AECON.…" at bounding box center [613, 649] width 235 height 828
drag, startPoint x: 501, startPoint y: 277, endPoint x: 672, endPoint y: 349, distance: 185.9
click at [672, 365] on div "Manager Yuri Andrade" at bounding box center [613, 376] width 213 height 23
click at [667, 365] on div "Manager Yuri Andrade" at bounding box center [613, 376] width 213 height 23
